Goal: Task Accomplishment & Management: Manage account settings

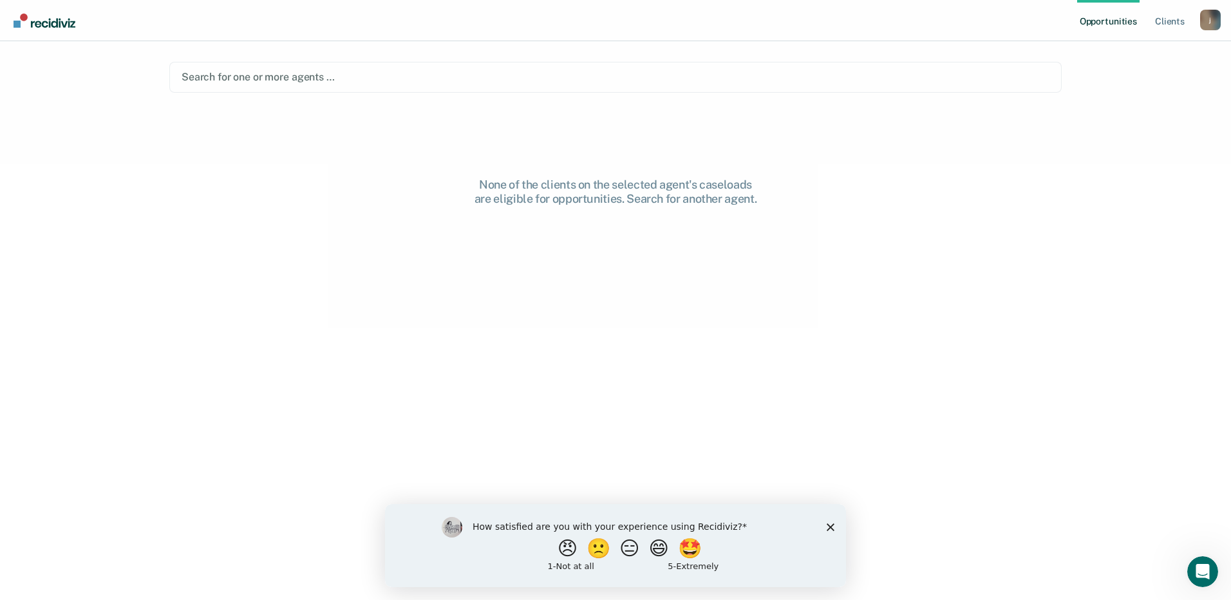
click at [824, 528] on div "How satisfied are you with your experience using Recidiviz? 😠 🙁 😑 😄 🤩 1 - Not a…" at bounding box center [615, 545] width 461 height 83
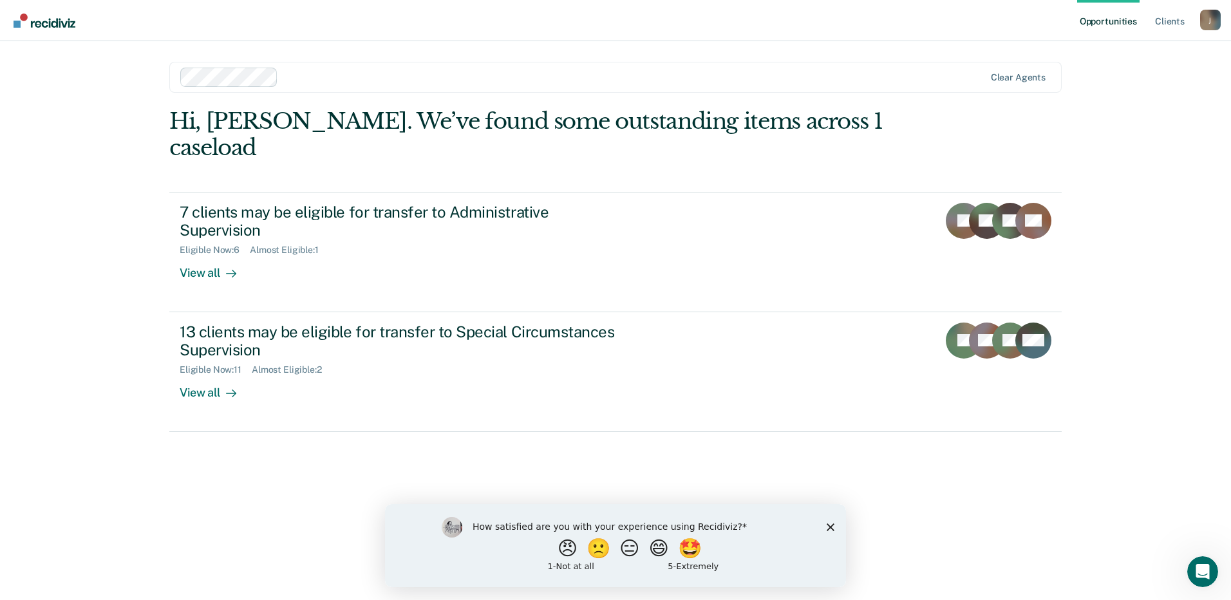
click at [833, 525] on polygon "Close survey" at bounding box center [831, 527] width 8 height 8
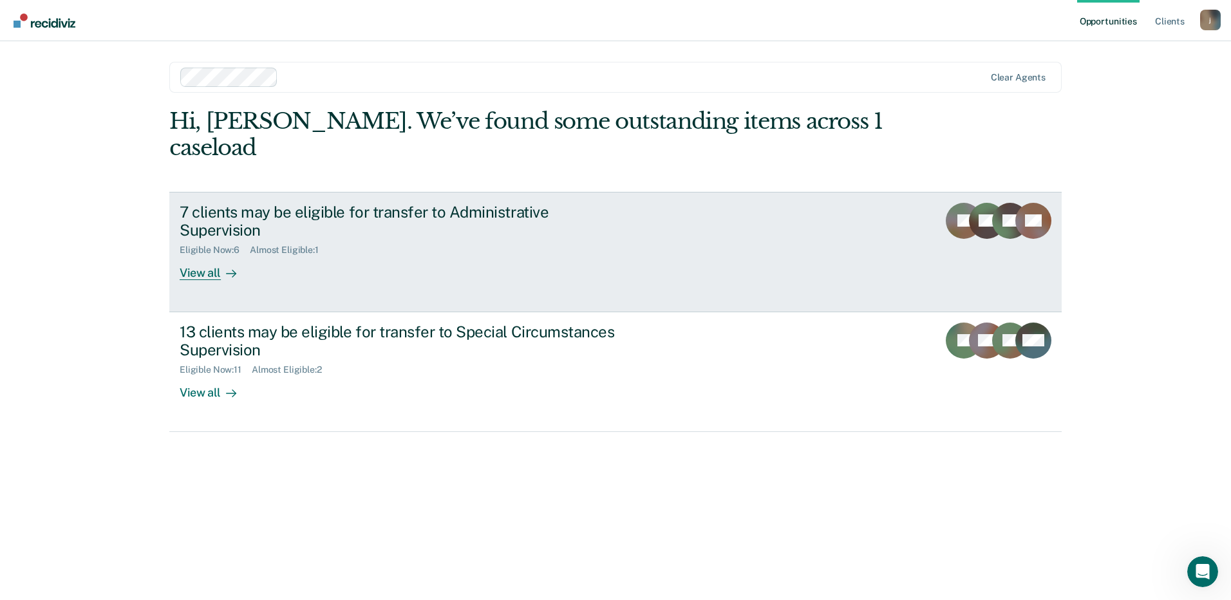
click at [466, 240] on div "Eligible Now : 6 Almost Eligible : 1" at bounding box center [406, 248] width 452 height 16
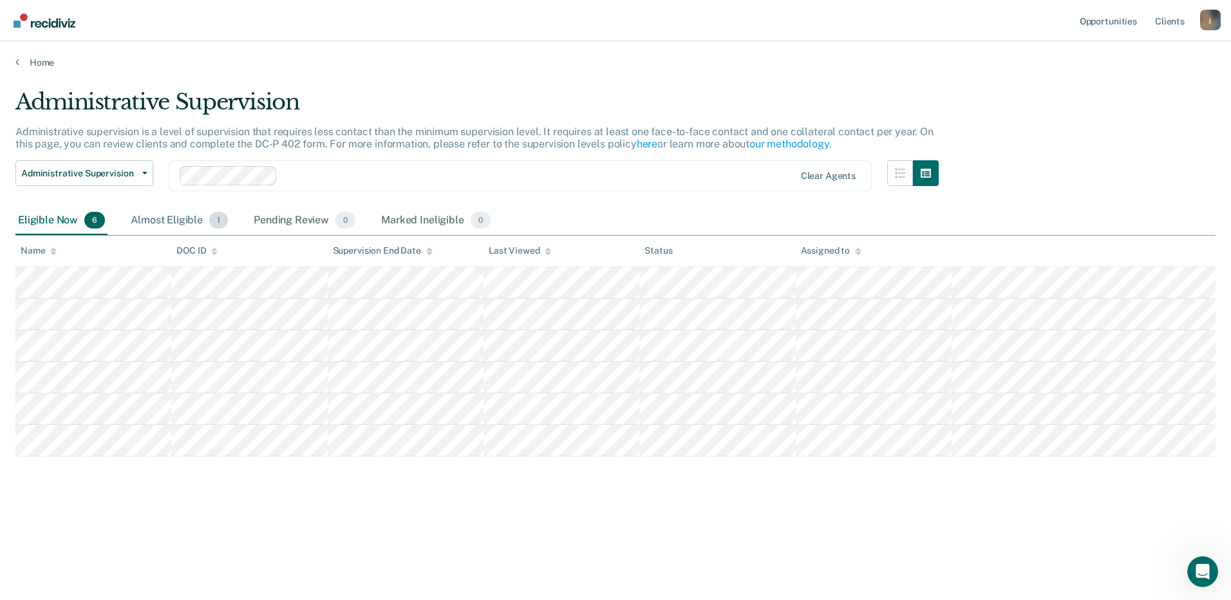
click at [174, 229] on div "Almost Eligible 1" at bounding box center [179, 221] width 102 height 28
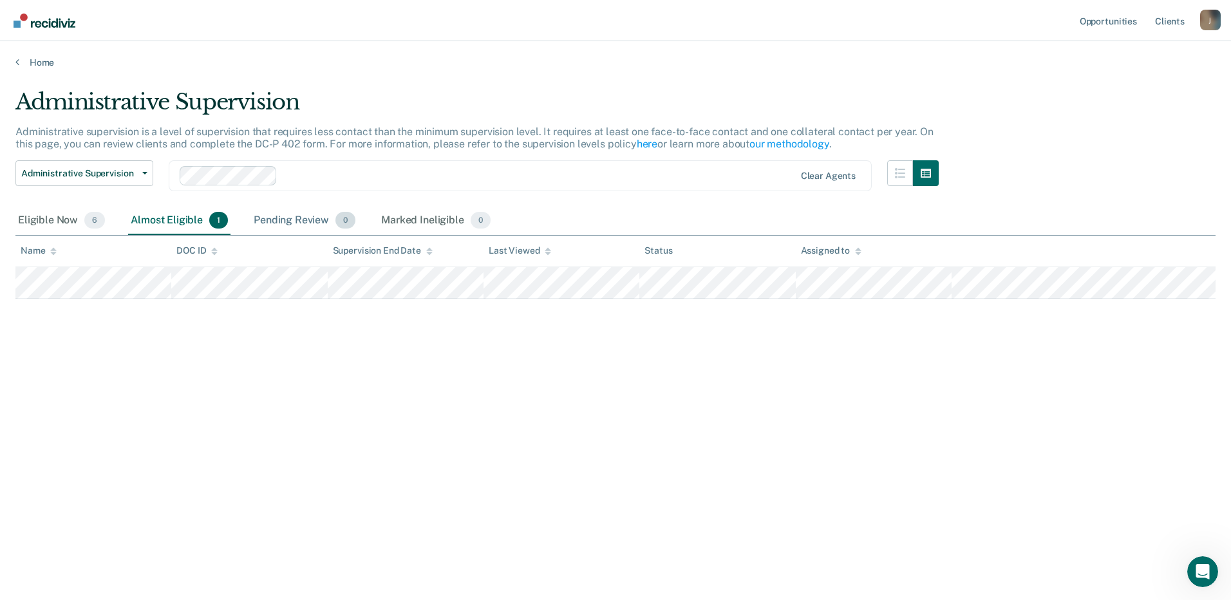
click at [291, 227] on div "Pending Review 0" at bounding box center [304, 221] width 107 height 28
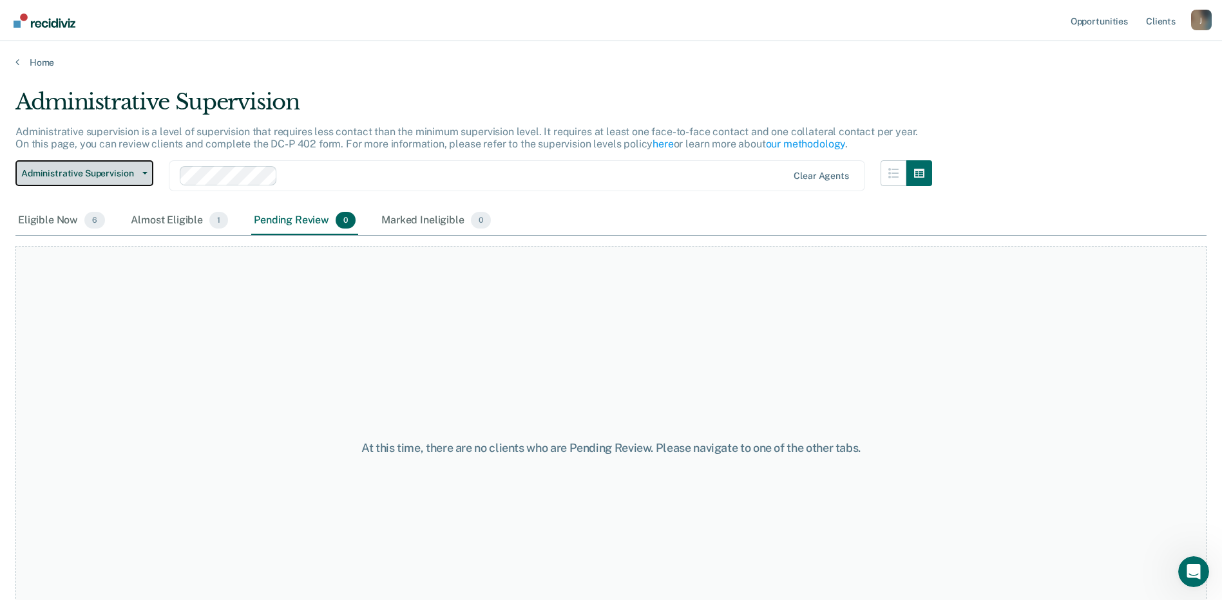
click at [77, 169] on span "Administrative Supervision" at bounding box center [79, 173] width 116 height 11
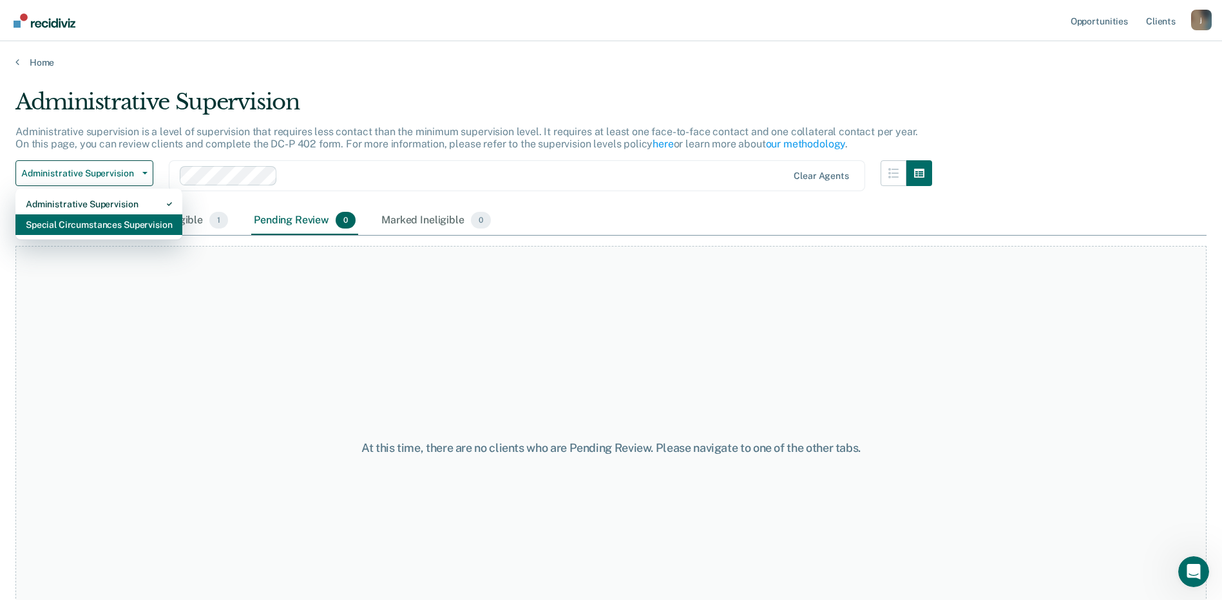
click at [73, 227] on div "Special Circumstances Supervision" at bounding box center [99, 224] width 146 height 21
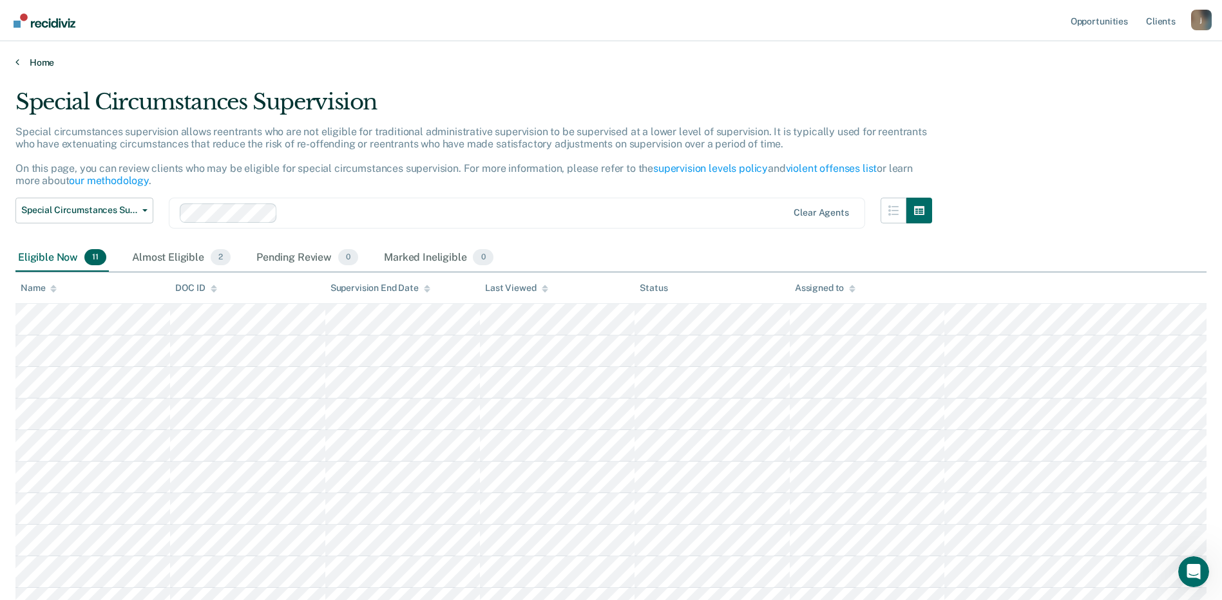
click at [50, 61] on link "Home" at bounding box center [610, 63] width 1191 height 12
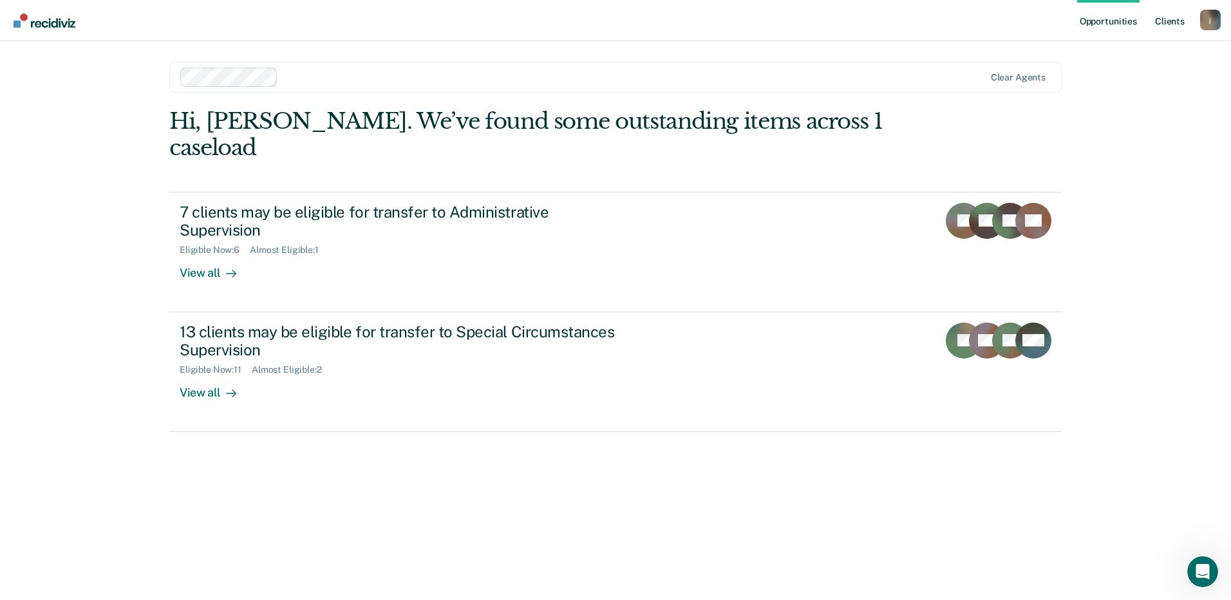
click at [1170, 22] on link "Client s" at bounding box center [1170, 20] width 35 height 41
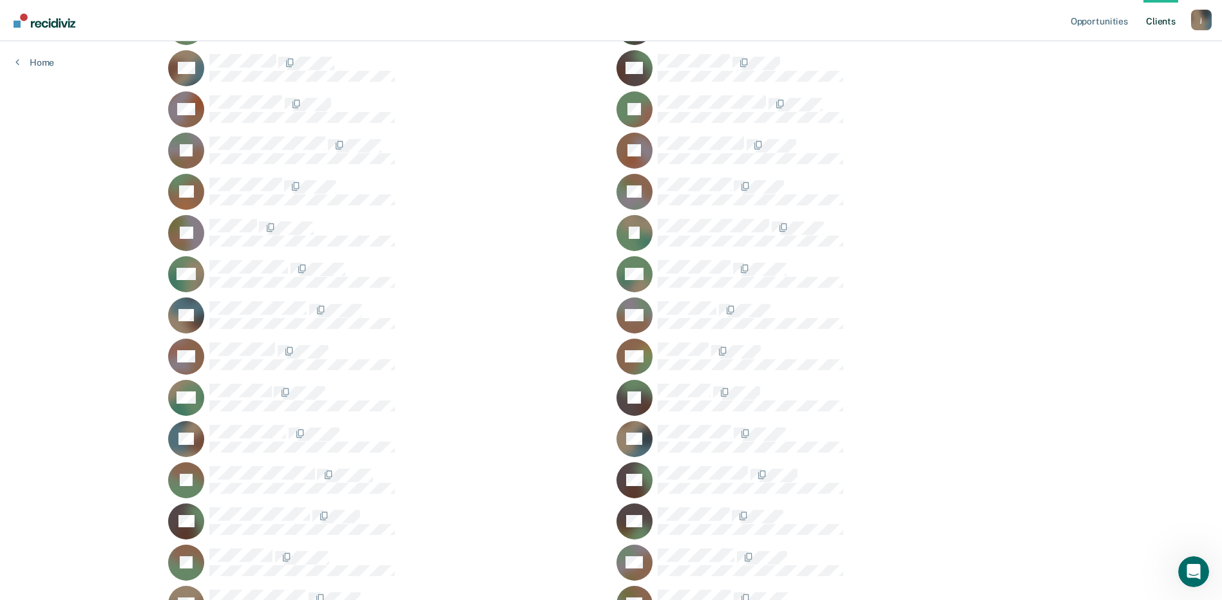
scroll to position [580, 0]
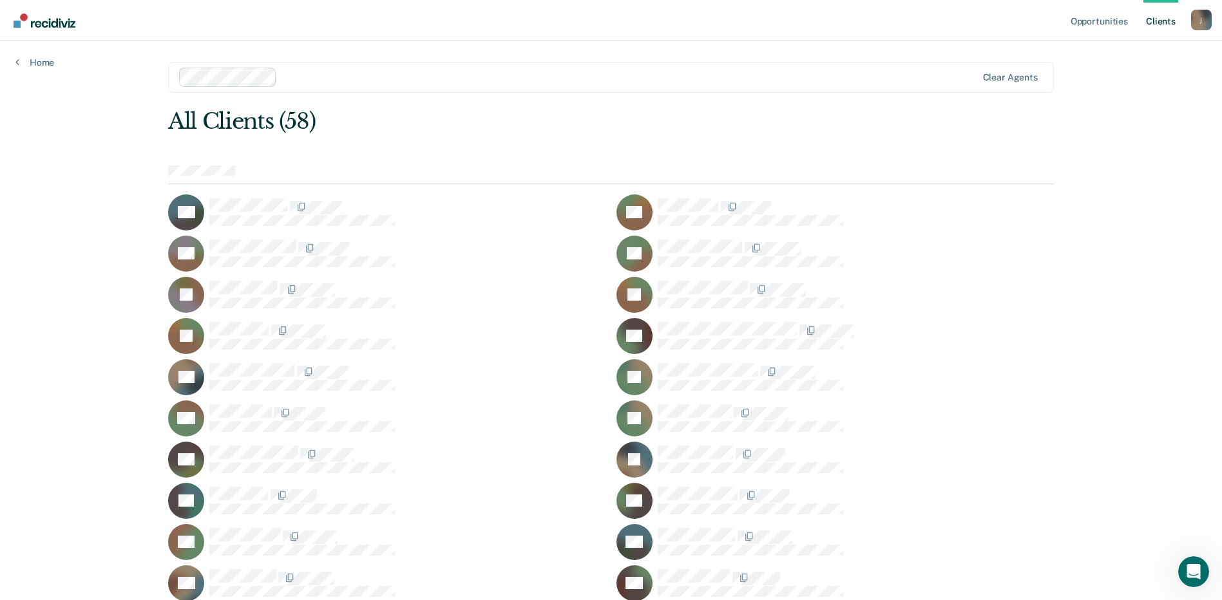
click at [48, 55] on div "Home" at bounding box center [35, 54] width 70 height 27
click at [48, 59] on link "Home" at bounding box center [34, 63] width 39 height 12
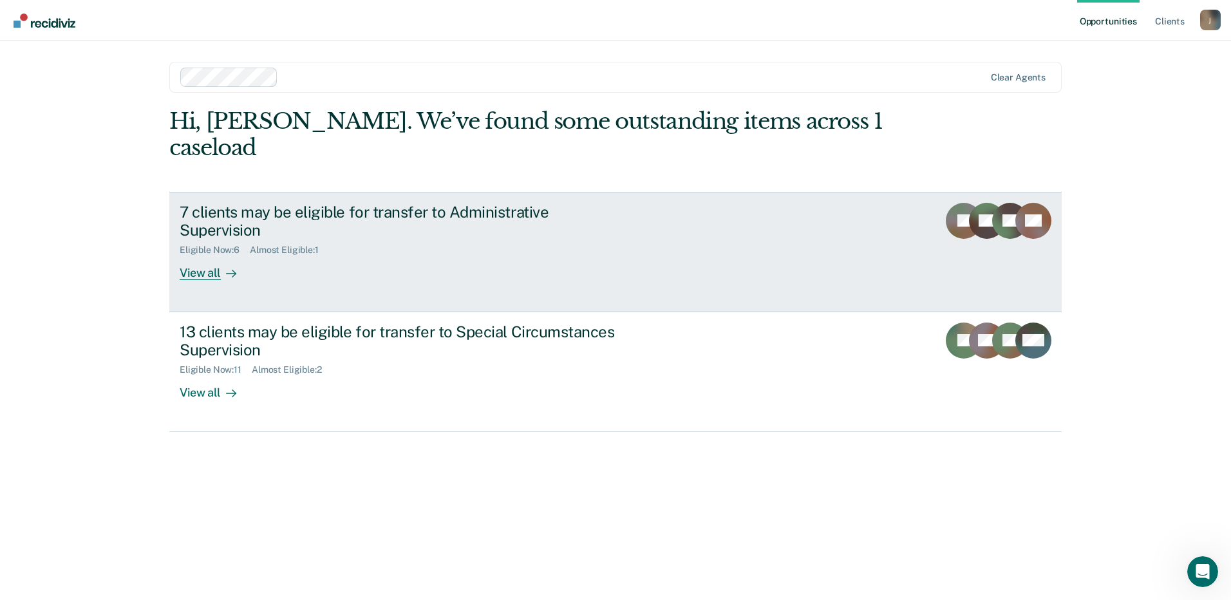
click at [258, 203] on div "7 clients may be eligible for transfer to Administrative Supervision" at bounding box center [406, 221] width 452 height 37
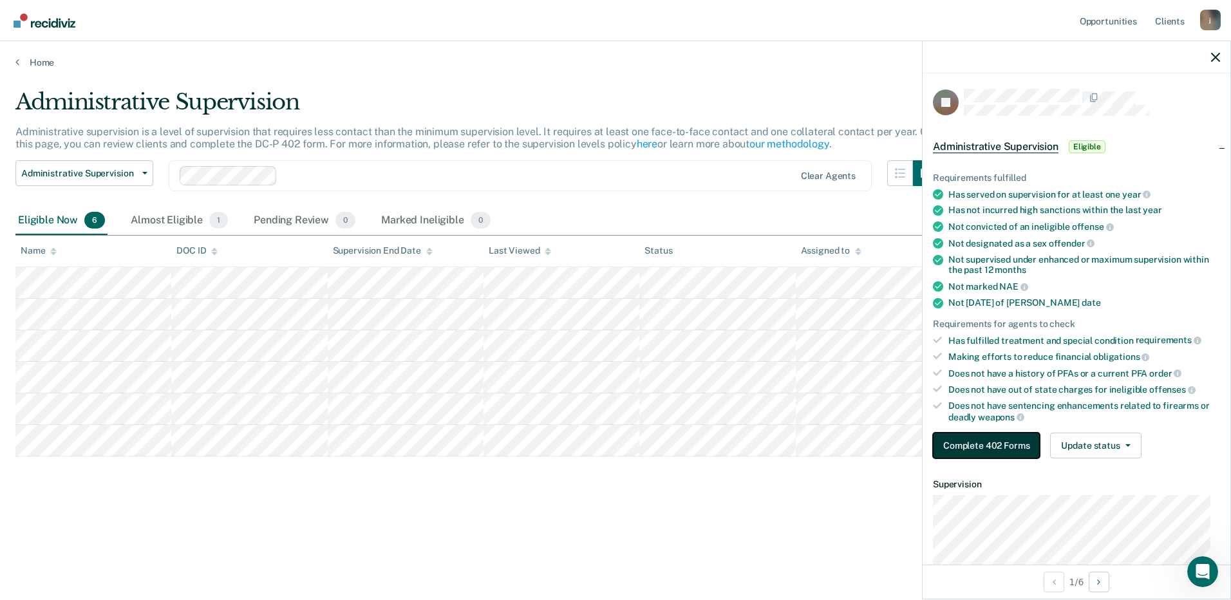
click at [996, 447] on button "Complete 402 Forms" at bounding box center [986, 446] width 107 height 26
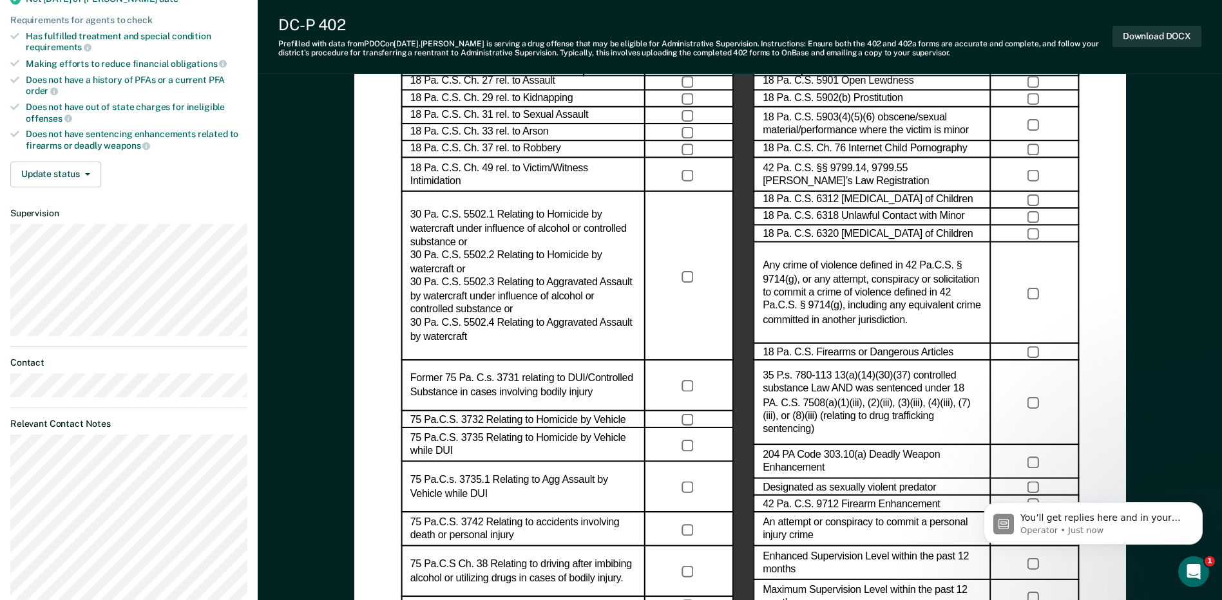
scroll to position [322, 0]
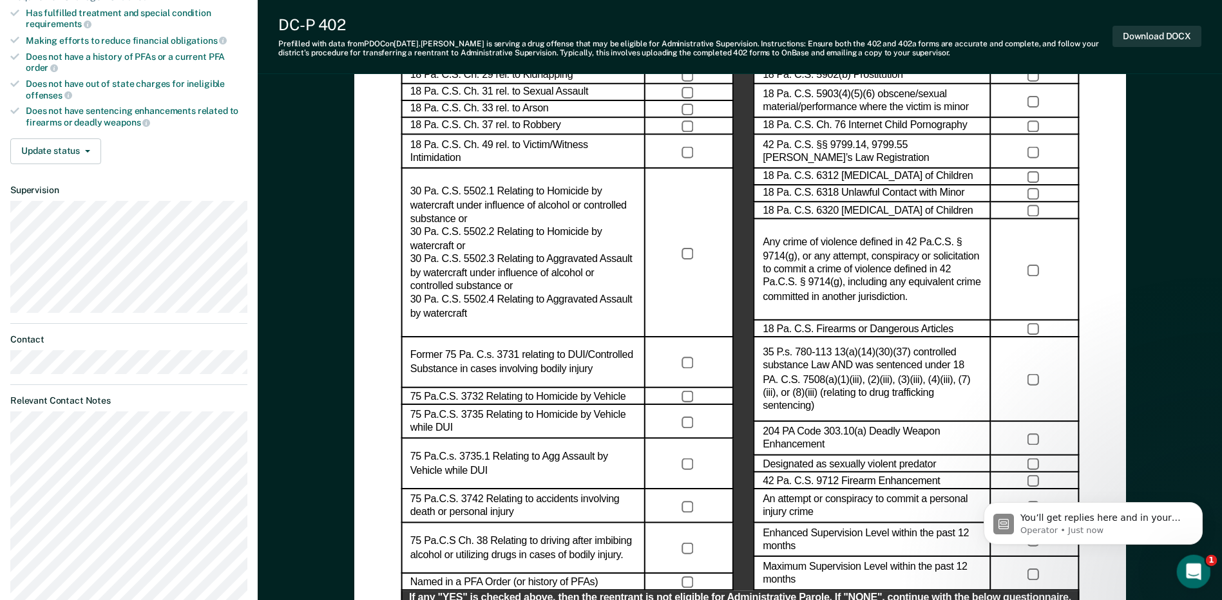
click at [1195, 564] on icon "Open Intercom Messenger" at bounding box center [1191, 570] width 21 height 21
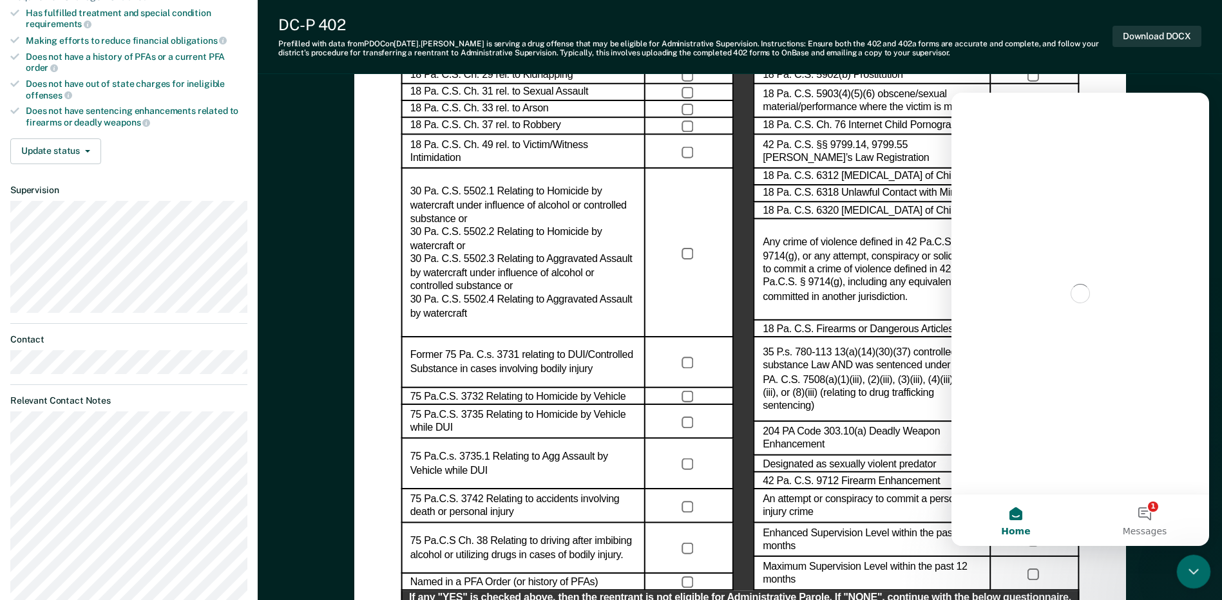
scroll to position [0, 0]
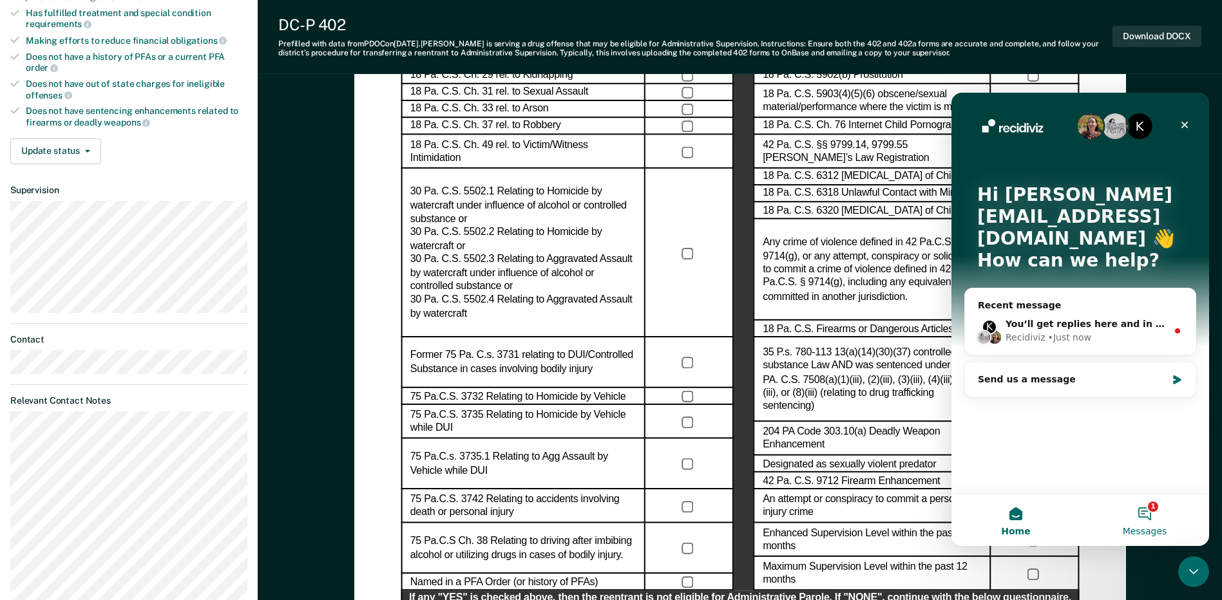
click at [1155, 518] on button "1 Messages" at bounding box center [1144, 521] width 129 height 52
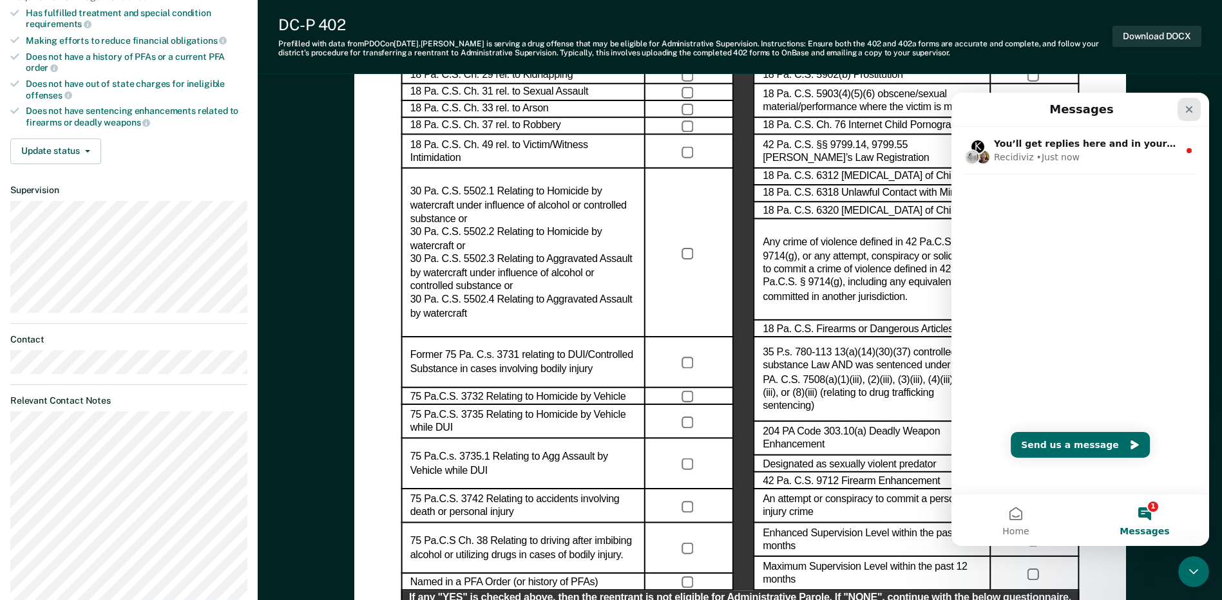
click at [1184, 106] on icon "Close" at bounding box center [1189, 109] width 10 height 10
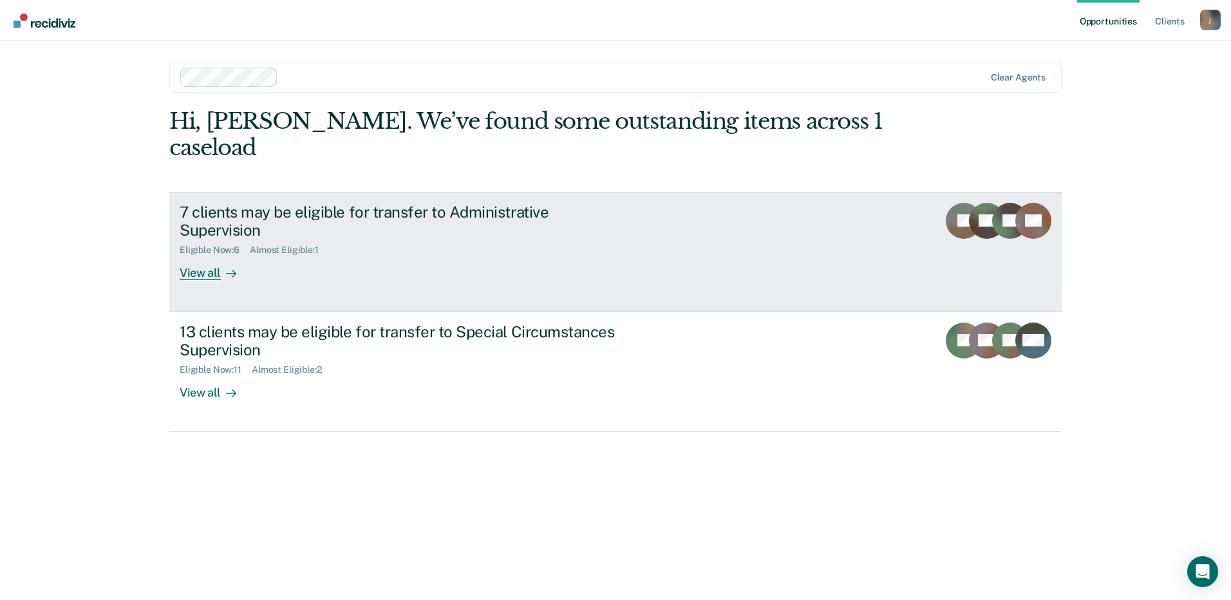
click at [349, 240] on div "Eligible Now : 6 Almost Eligible : 1" at bounding box center [406, 248] width 452 height 16
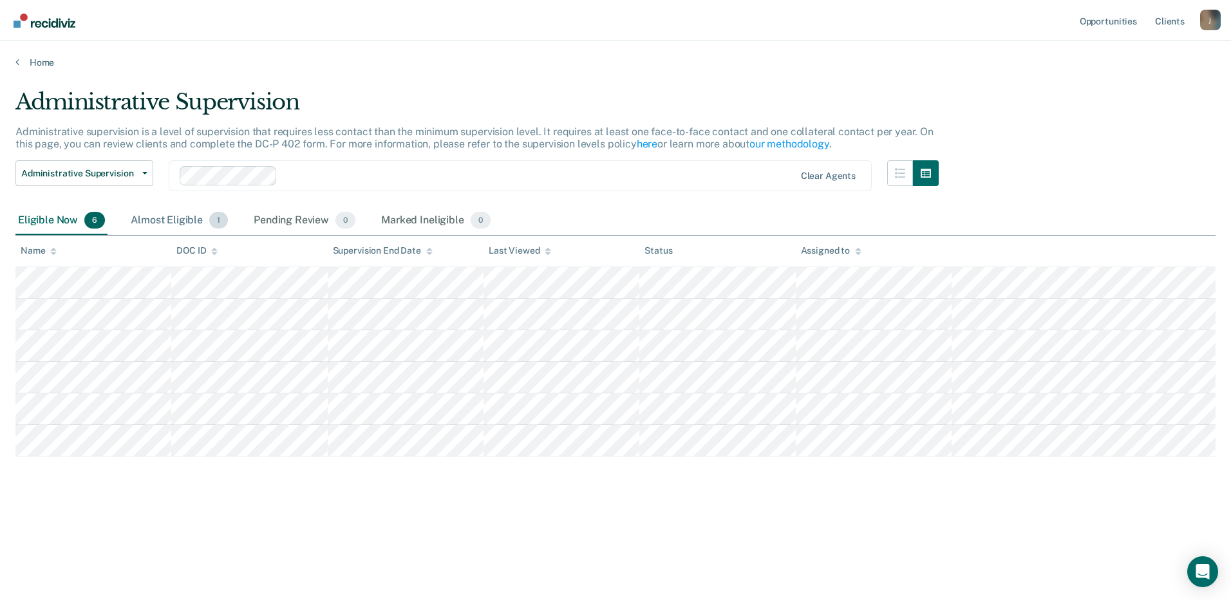
click at [181, 223] on div "Almost Eligible 1" at bounding box center [179, 221] width 102 height 28
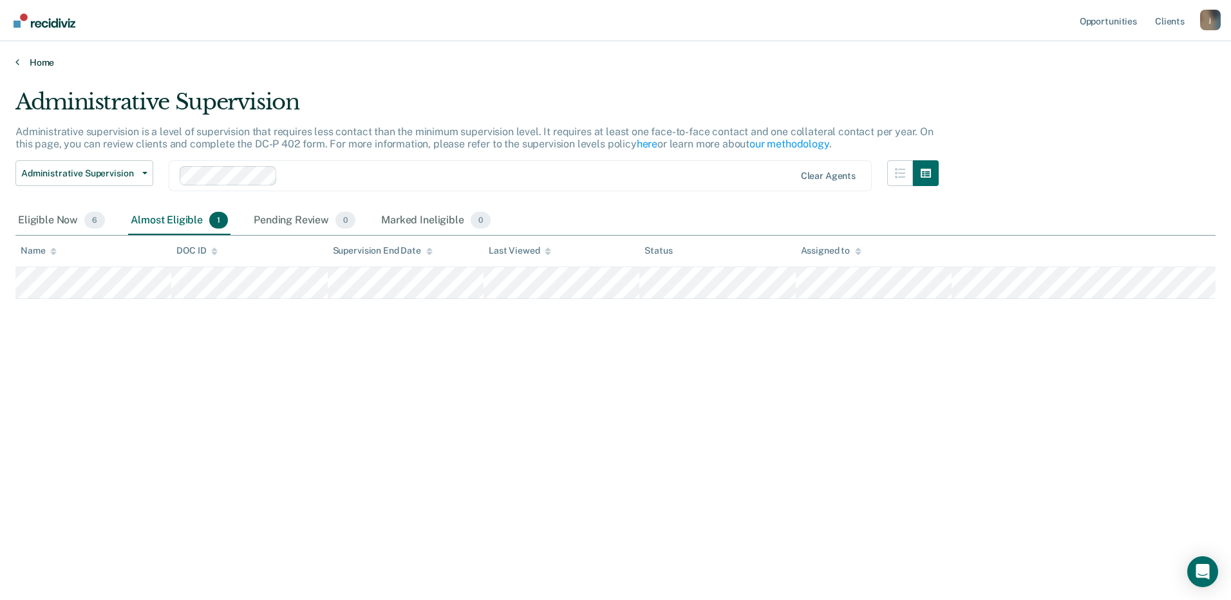
click at [18, 59] on icon at bounding box center [17, 62] width 4 height 10
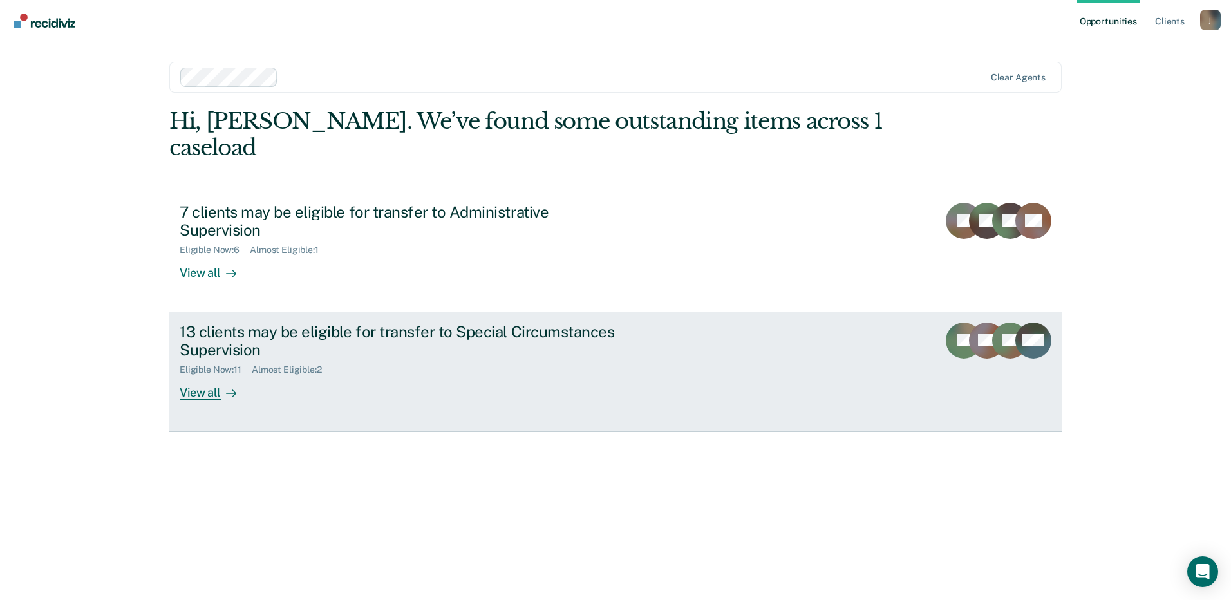
click at [261, 359] on div "Eligible Now : 11 Almost Eligible : 2" at bounding box center [406, 367] width 452 height 16
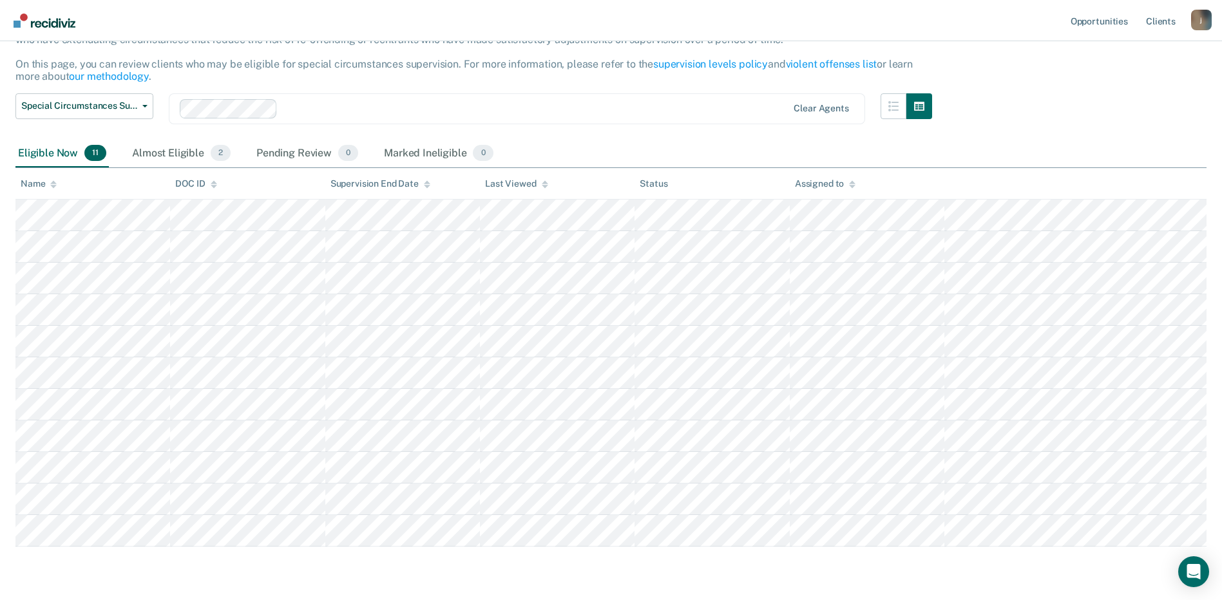
scroll to position [129, 0]
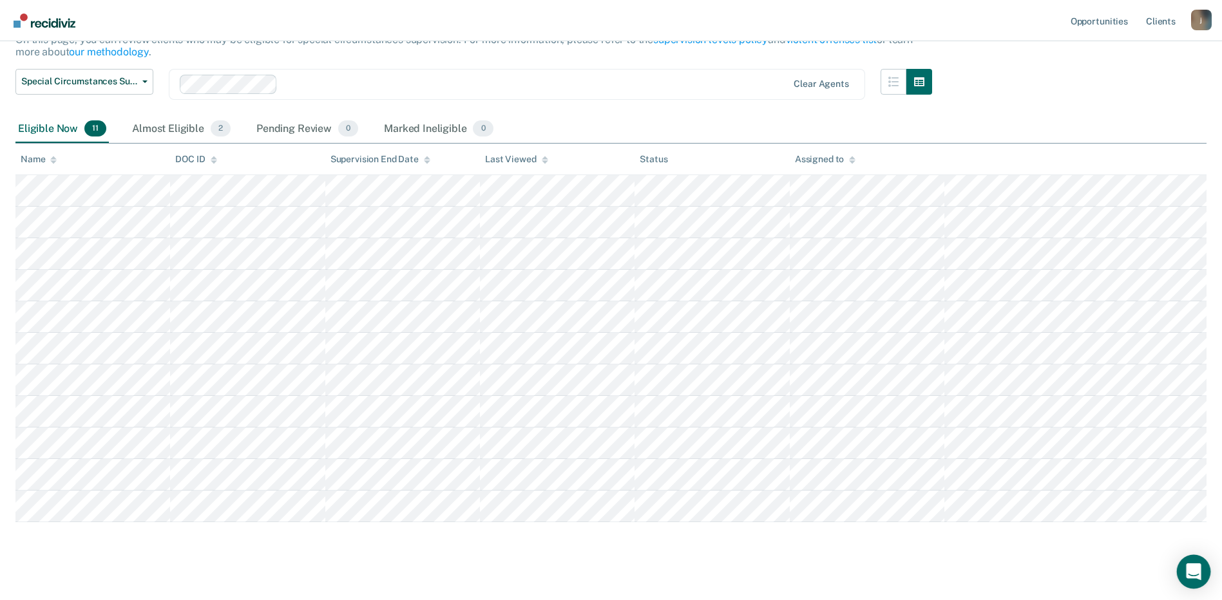
click at [1191, 574] on icon "Open Intercom Messenger" at bounding box center [1193, 572] width 15 height 17
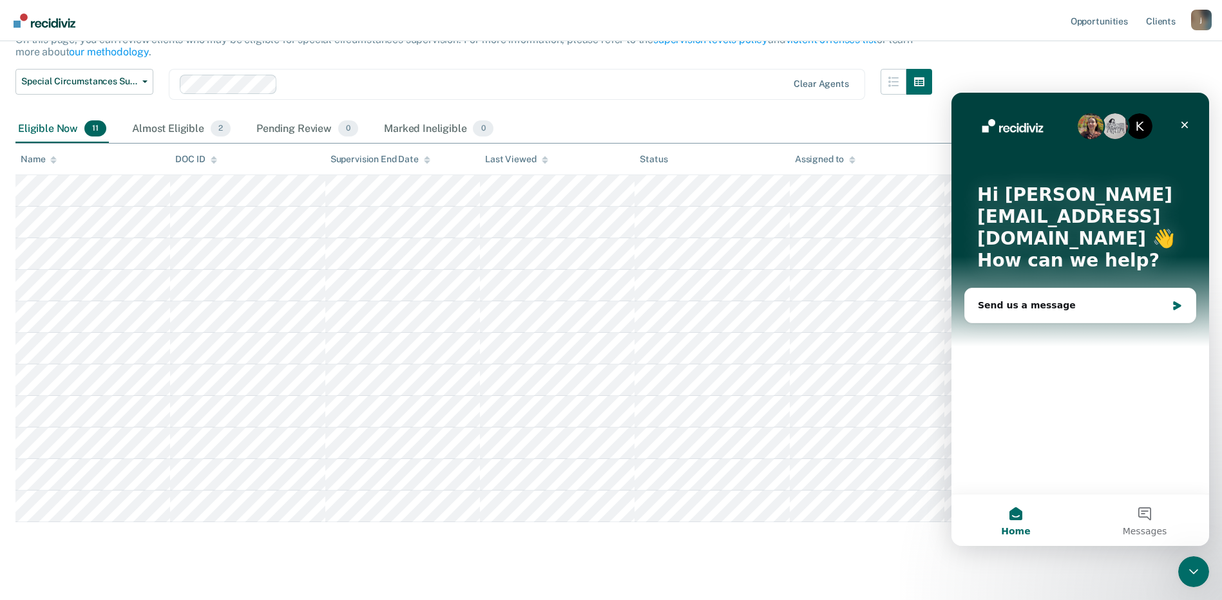
scroll to position [0, 0]
click at [1078, 299] on div "Send us a message" at bounding box center [1072, 306] width 189 height 14
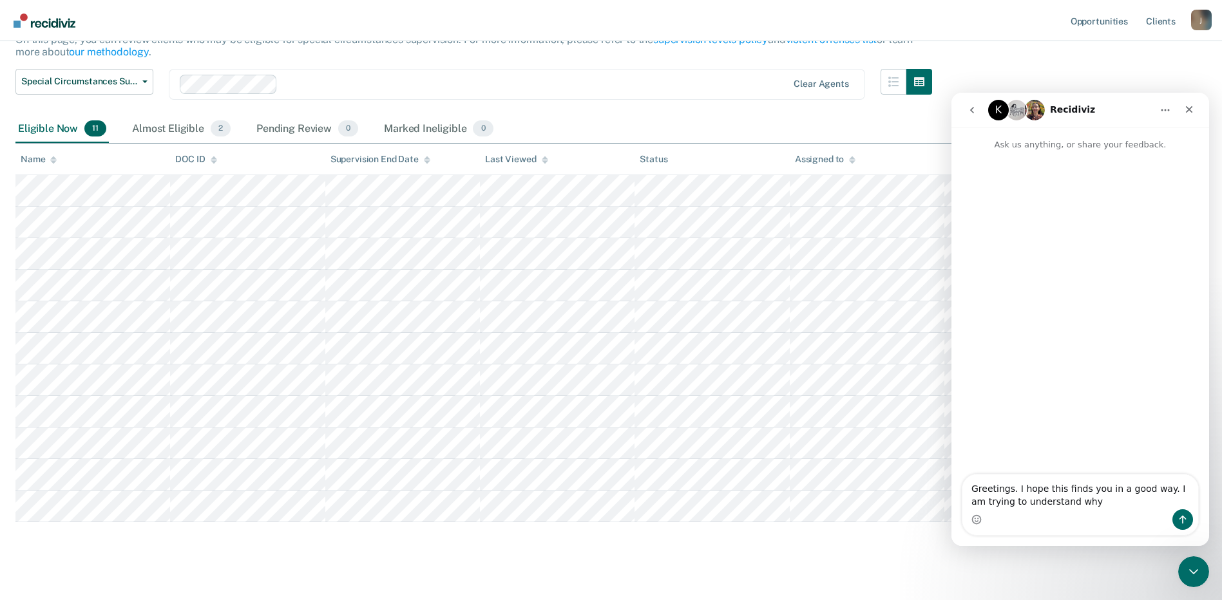
click at [1032, 524] on div "Intercom messenger" at bounding box center [1080, 519] width 236 height 21
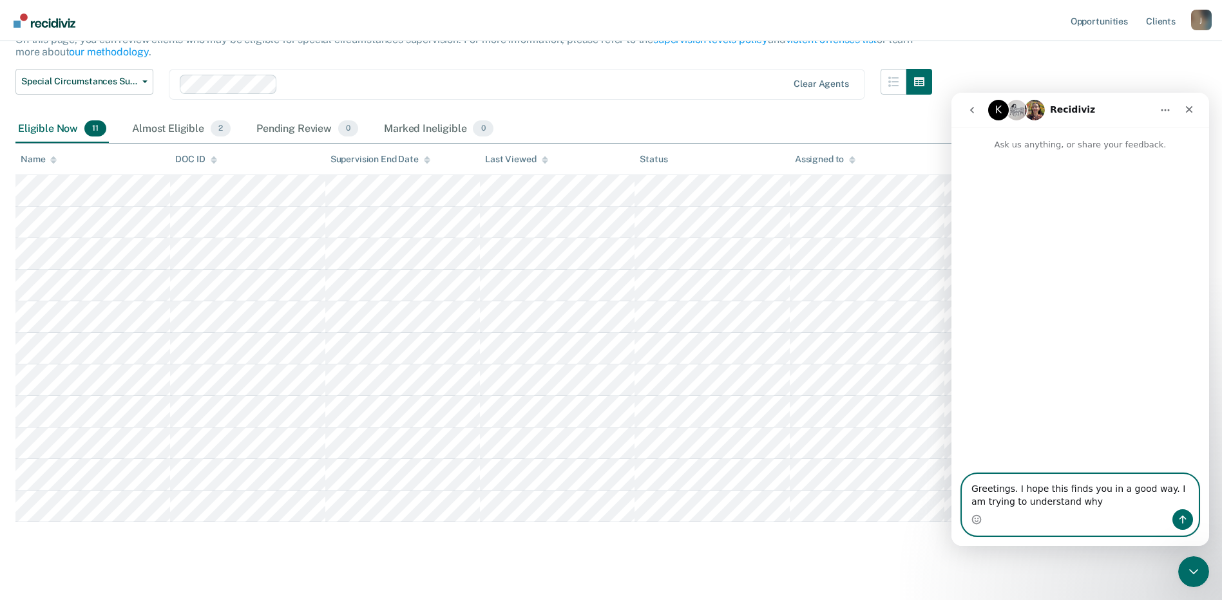
click at [1101, 505] on textarea "Greetings. I hope this finds you in a good way. I am trying to understand why" at bounding box center [1080, 492] width 236 height 35
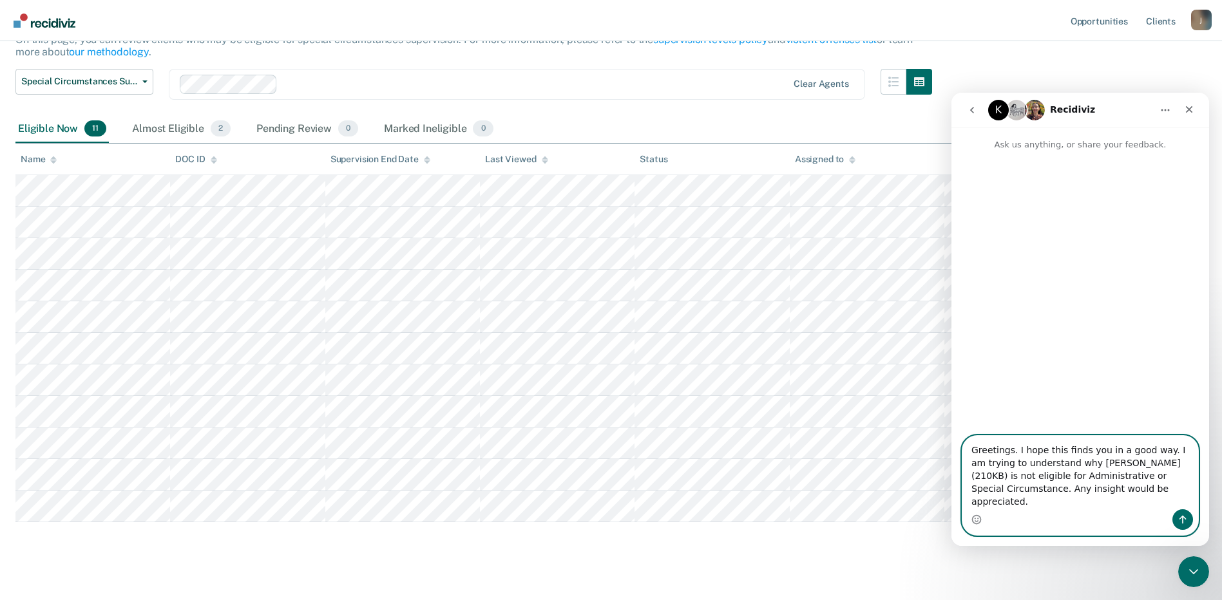
click at [1174, 490] on textarea "Greetings. I hope this finds you in a good way. I am trying to understand why […" at bounding box center [1080, 472] width 236 height 73
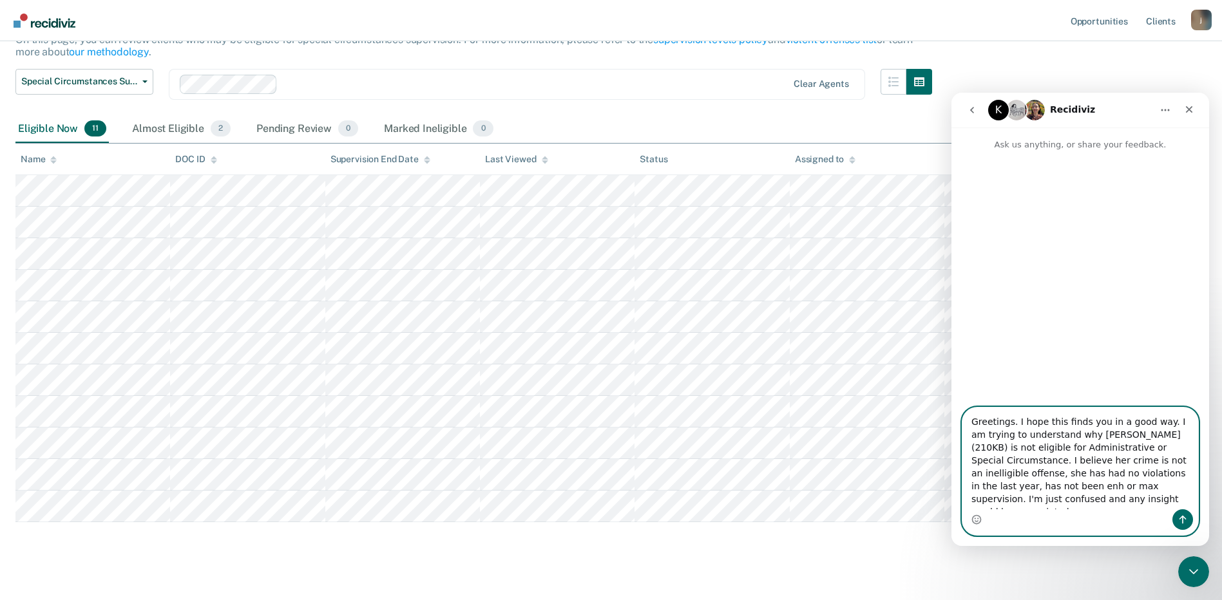
type textarea "Greetings. I hope this finds you in a good way. I am trying to understand why […"
click at [1186, 520] on icon "Send a message…" at bounding box center [1182, 520] width 10 height 10
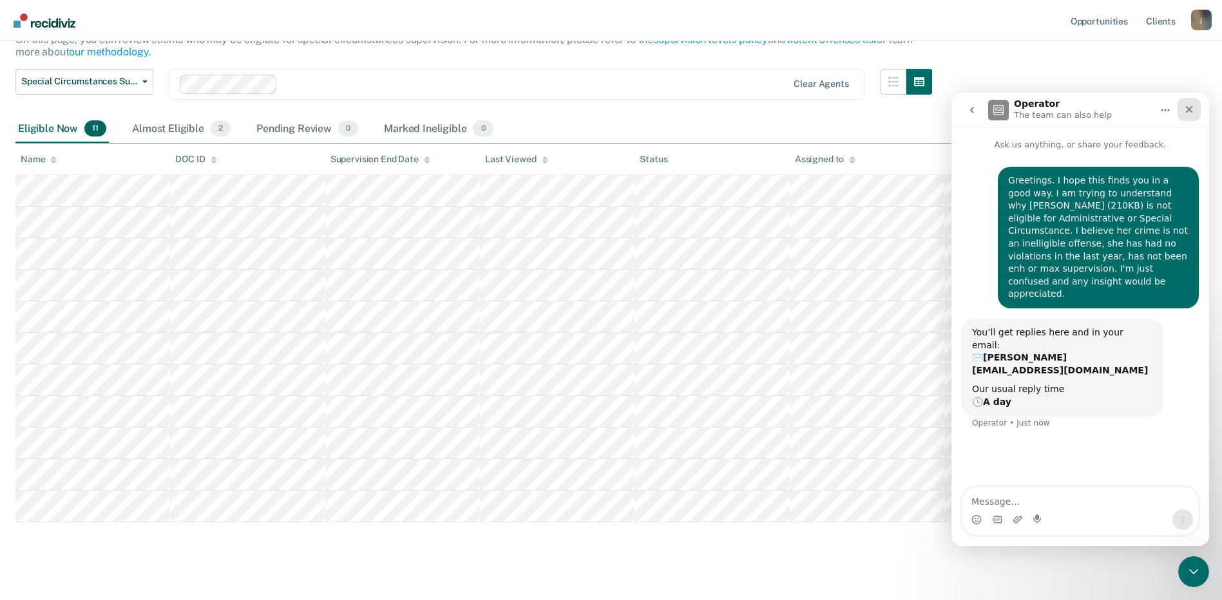
click at [1190, 106] on icon "Close" at bounding box center [1189, 109] width 10 height 10
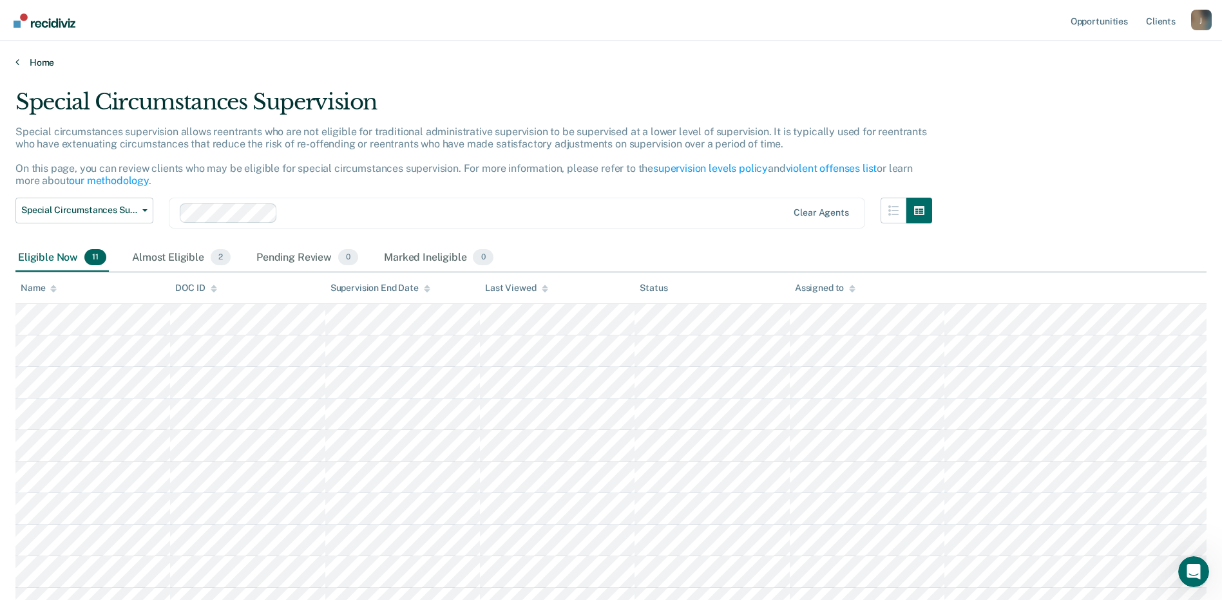
click at [43, 61] on link "Home" at bounding box center [610, 63] width 1191 height 12
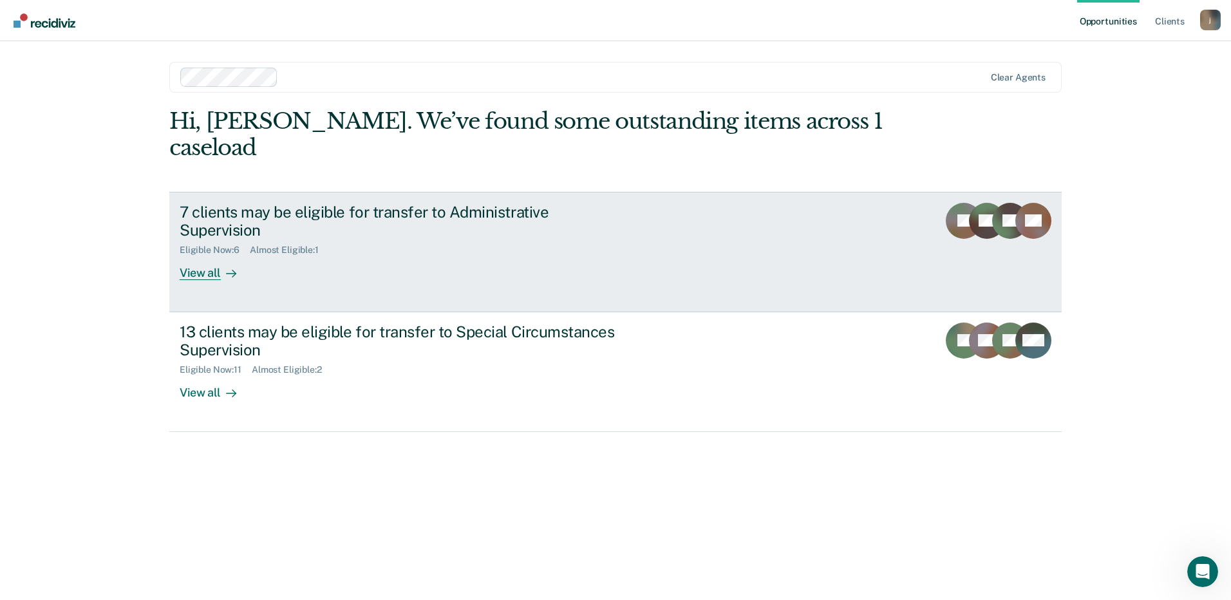
click at [280, 203] on div "7 clients may be eligible for transfer to Administrative Supervision" at bounding box center [406, 221] width 452 height 37
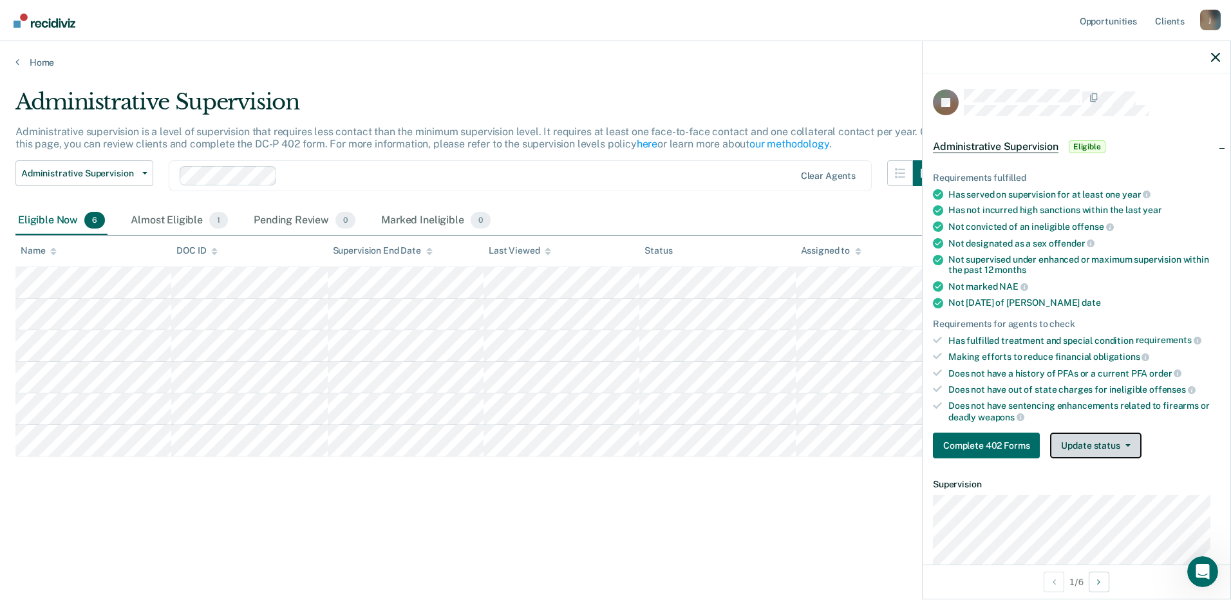
click at [1132, 450] on button "Update status" at bounding box center [1095, 446] width 91 height 26
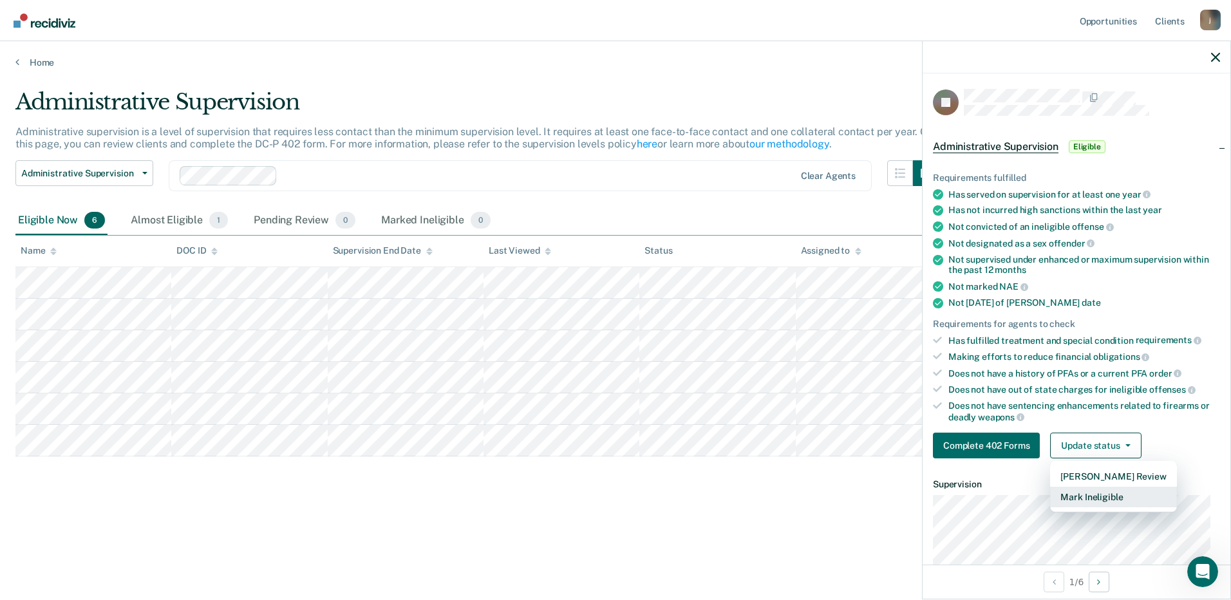
click at [1108, 499] on button "Mark Ineligible" at bounding box center [1113, 497] width 126 height 21
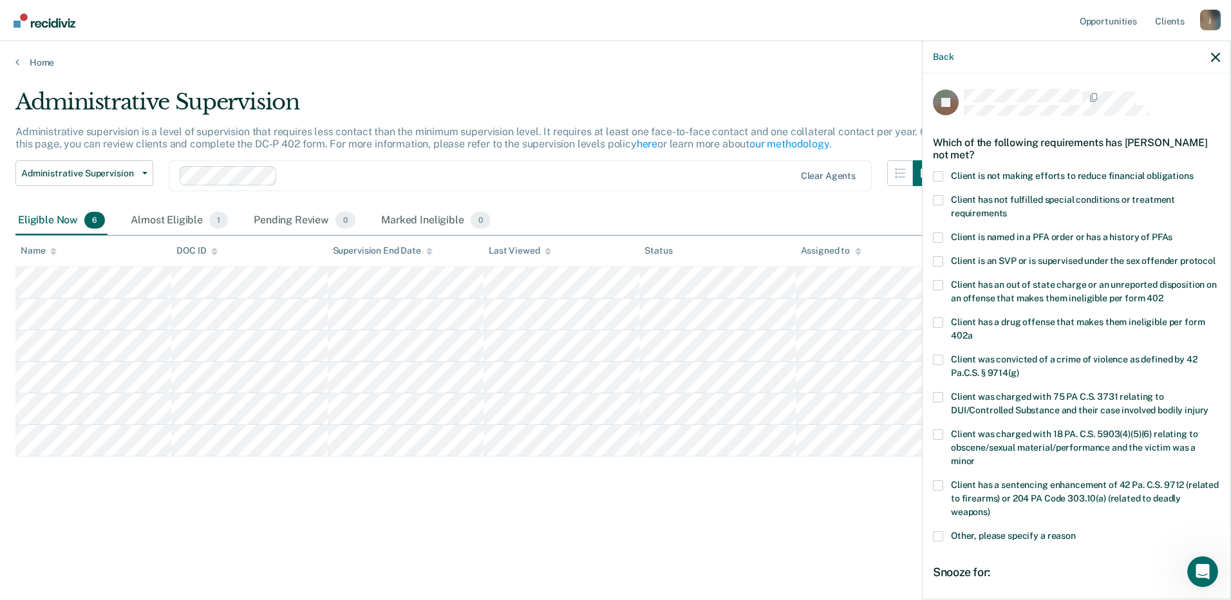
click at [1049, 236] on span "Client is named in a PFA order or has a history of PFAs" at bounding box center [1062, 237] width 222 height 10
click at [1173, 233] on input "Client is named in a PFA order or has a history of PFAs" at bounding box center [1173, 233] width 0 height 0
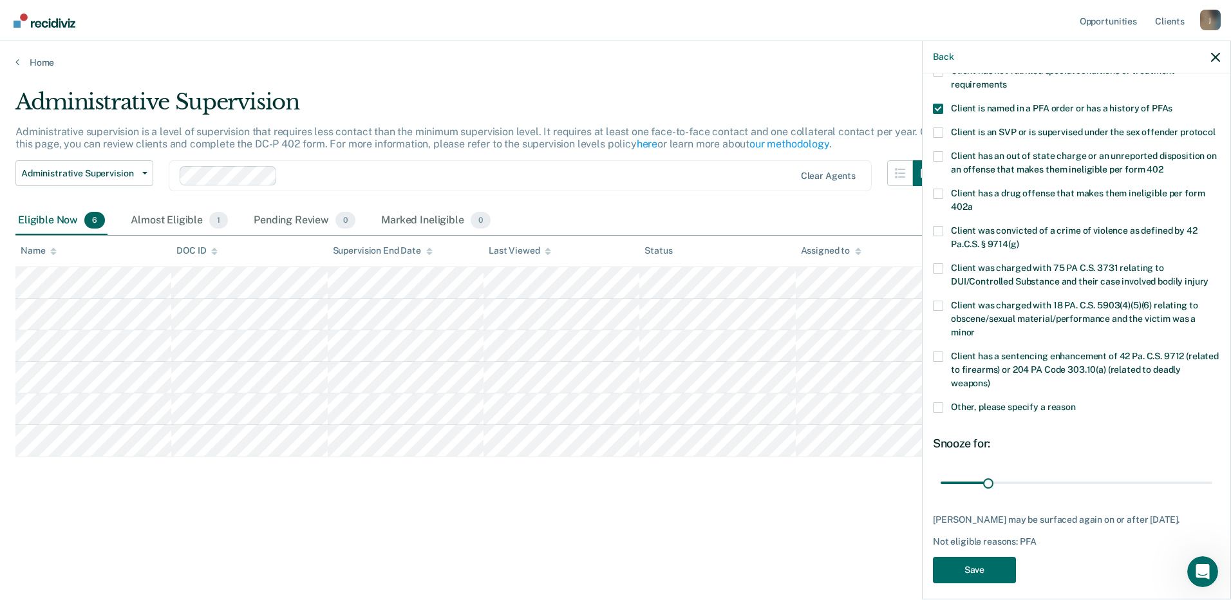
scroll to position [162, 0]
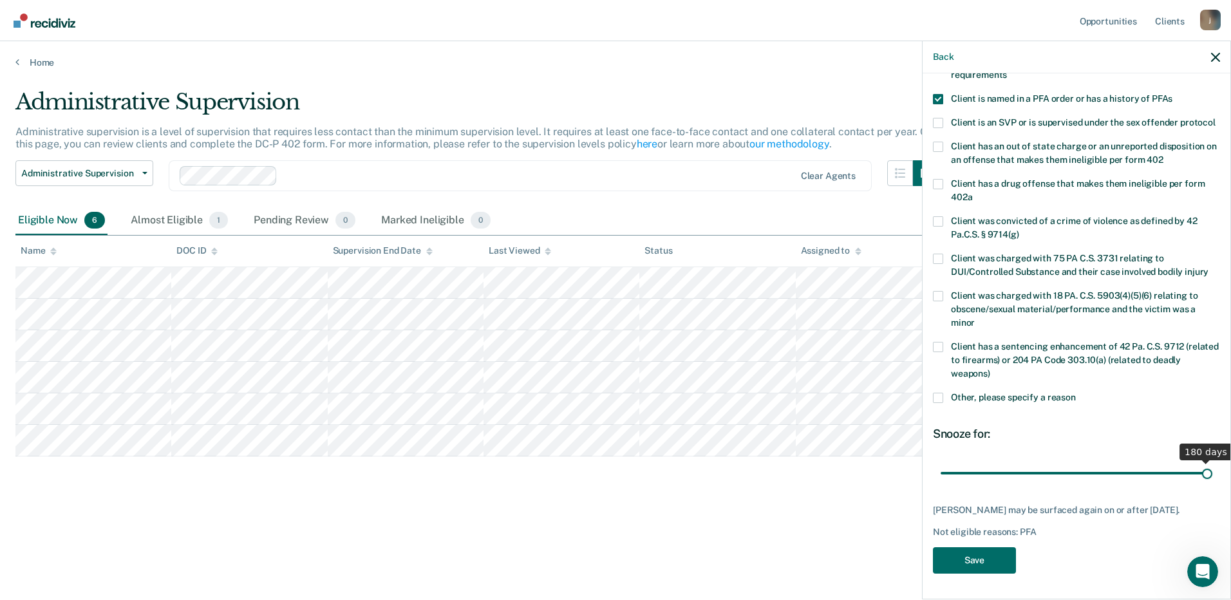
drag, startPoint x: 985, startPoint y: 464, endPoint x: 1210, endPoint y: 476, distance: 225.1
type input "180"
click at [1210, 476] on input "range" at bounding box center [1077, 473] width 272 height 23
click at [974, 566] on button "Save" at bounding box center [974, 560] width 83 height 26
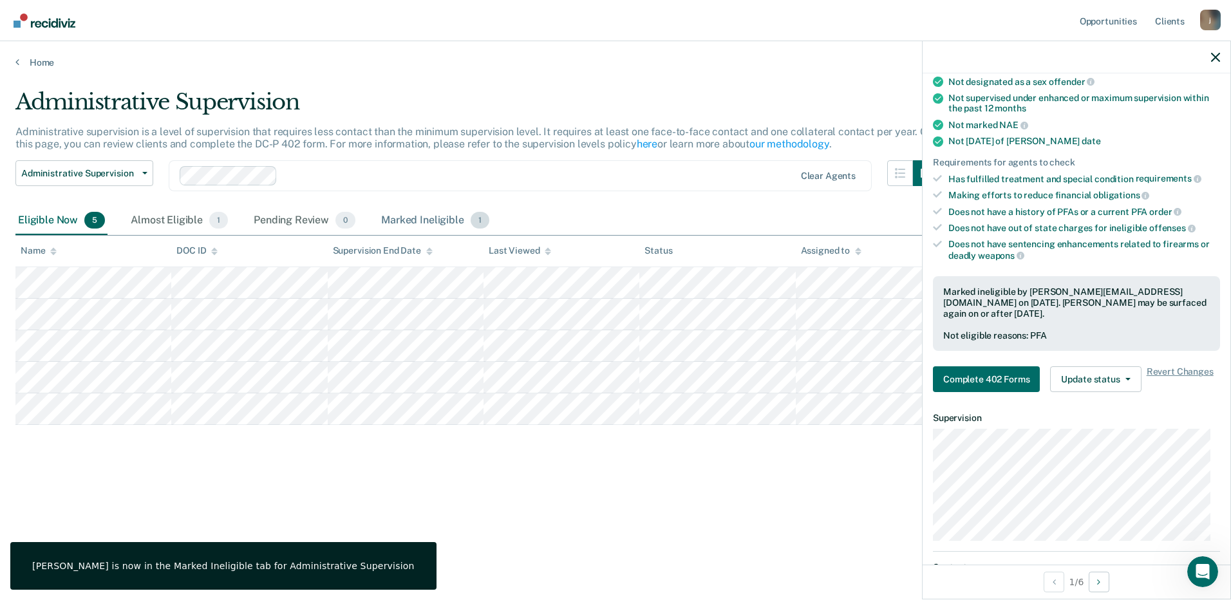
click at [412, 220] on div "Marked Ineligible 1" at bounding box center [435, 221] width 113 height 28
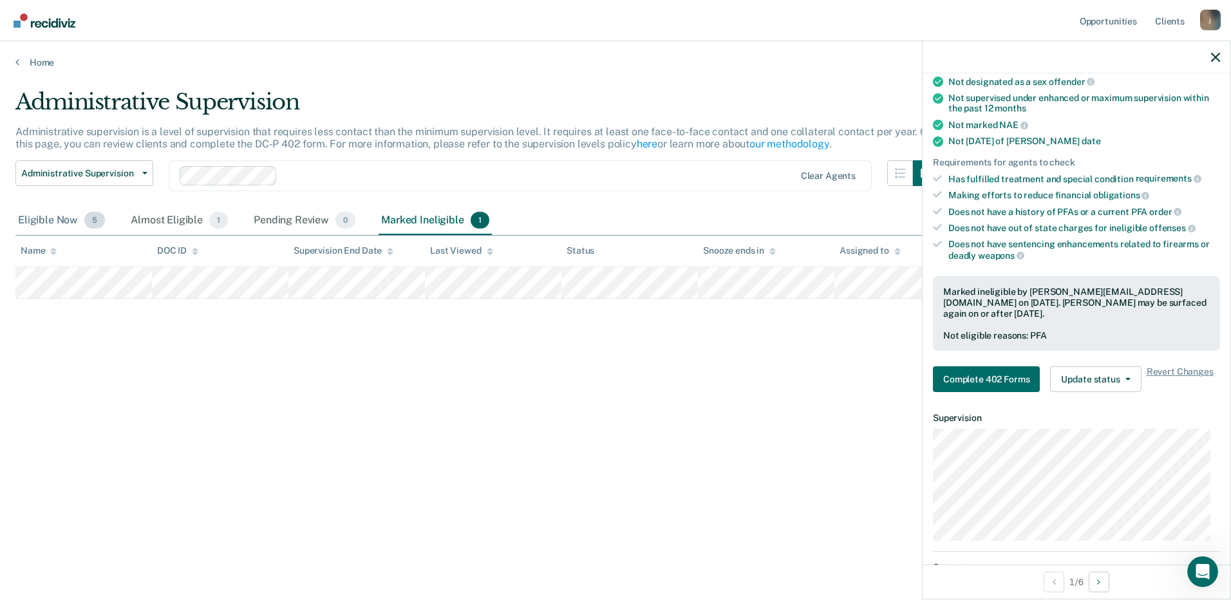
click at [59, 226] on div "Eligible Now 5" at bounding box center [61, 221] width 92 height 28
